Goal: Find specific page/section: Find specific page/section

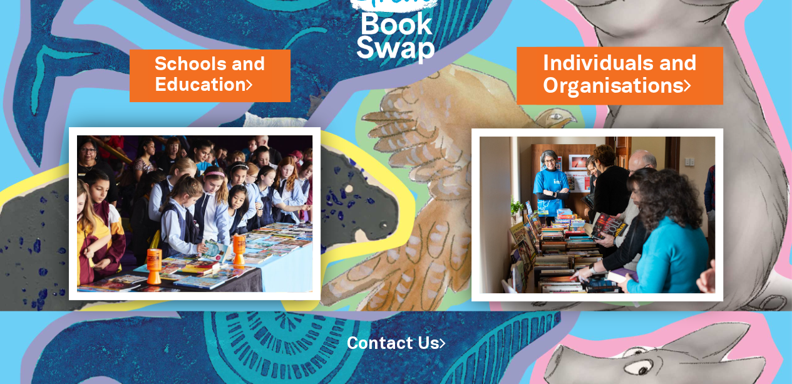
scroll to position [85, 0]
click at [627, 85] on link "Individuals and Organisations" at bounding box center [620, 75] width 154 height 53
click at [658, 82] on link "Individuals and Organisations" at bounding box center [620, 75] width 154 height 53
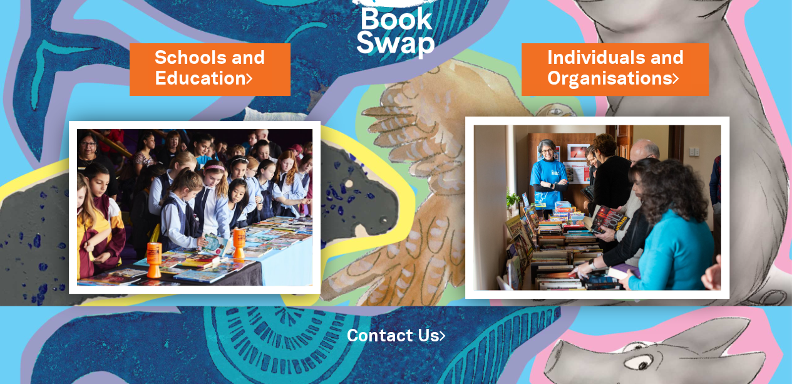
scroll to position [91, 0]
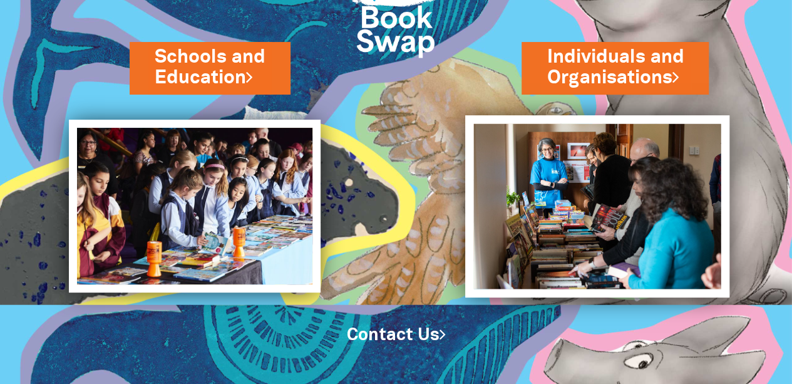
click at [600, 213] on img at bounding box center [597, 206] width 264 height 182
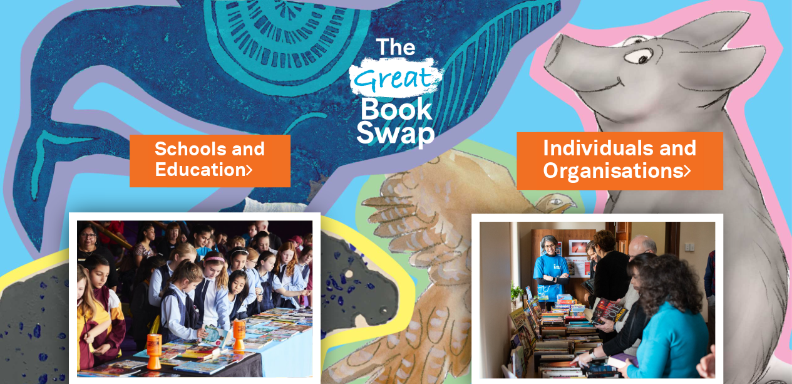
click at [662, 167] on link "Individuals and Organisations" at bounding box center [620, 160] width 154 height 53
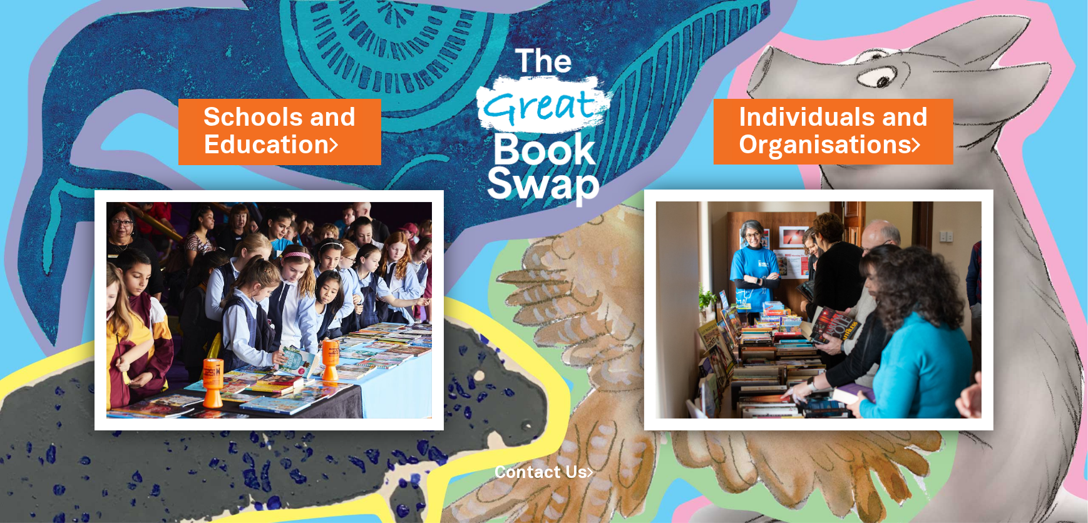
click at [566, 383] on link "Contact Us" at bounding box center [543, 474] width 99 height 16
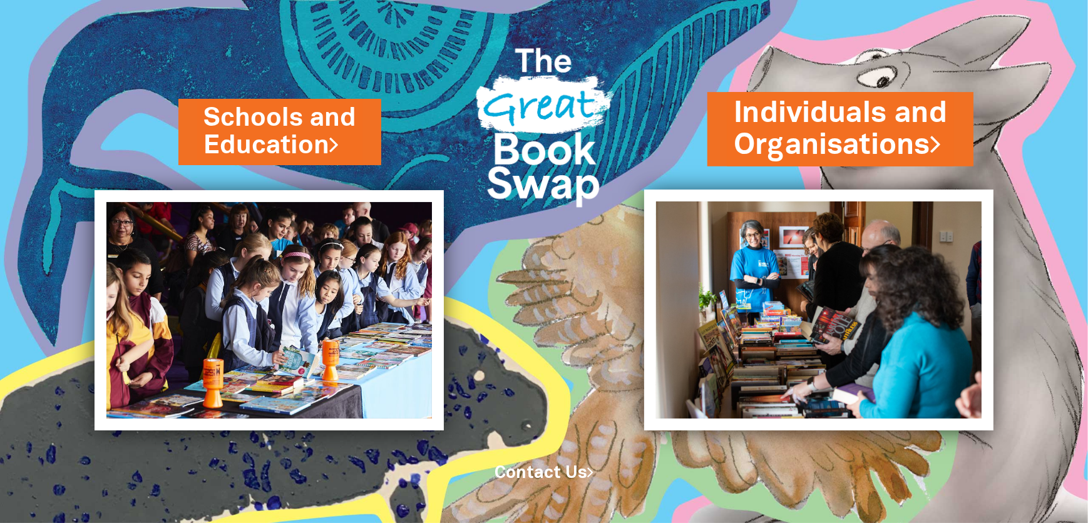
click at [834, 135] on link "Individuals and Organisations" at bounding box center [840, 129] width 213 height 72
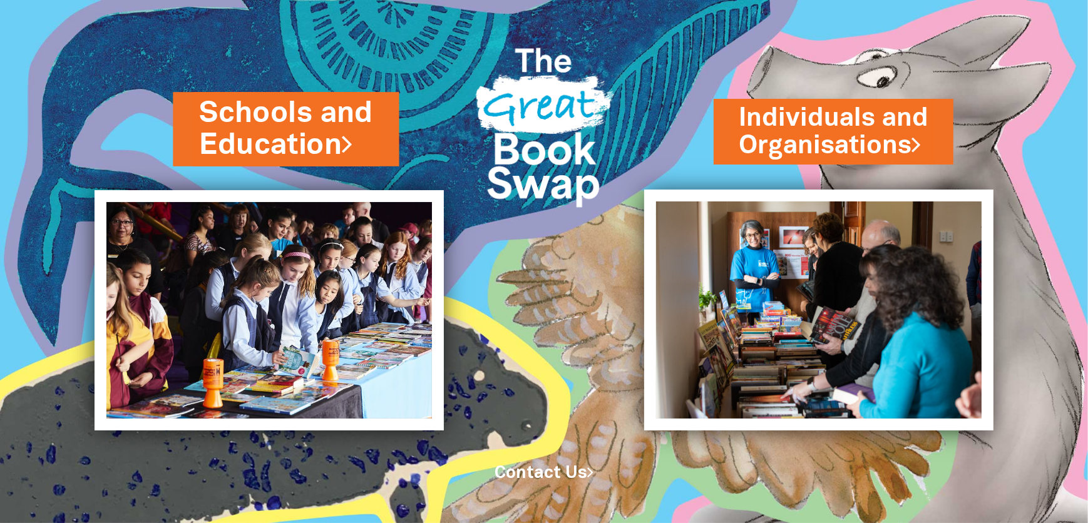
click at [225, 119] on link "Schools and Education" at bounding box center [286, 129] width 173 height 72
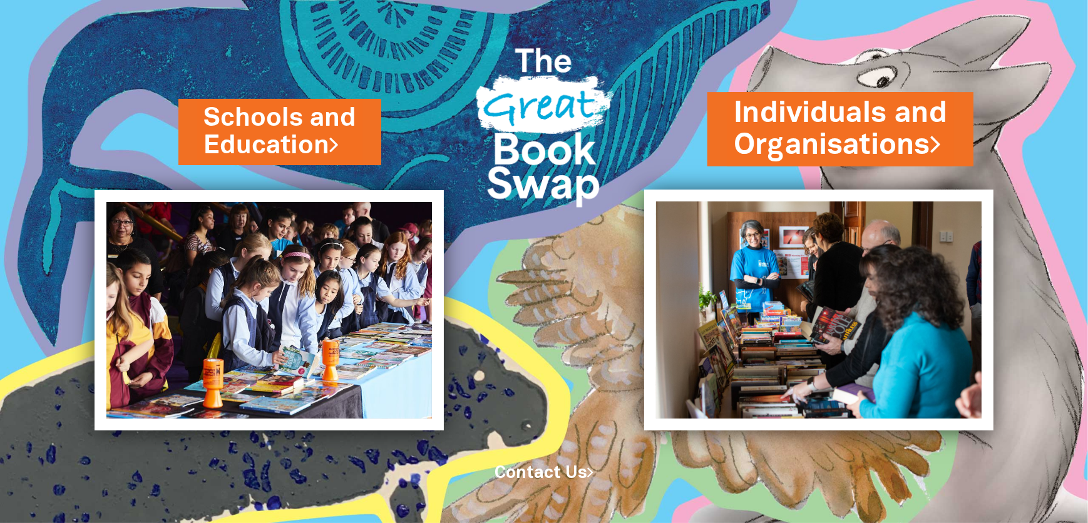
click at [844, 136] on link "Individuals and Organisations" at bounding box center [840, 129] width 213 height 72
